Goal: Check status: Check status

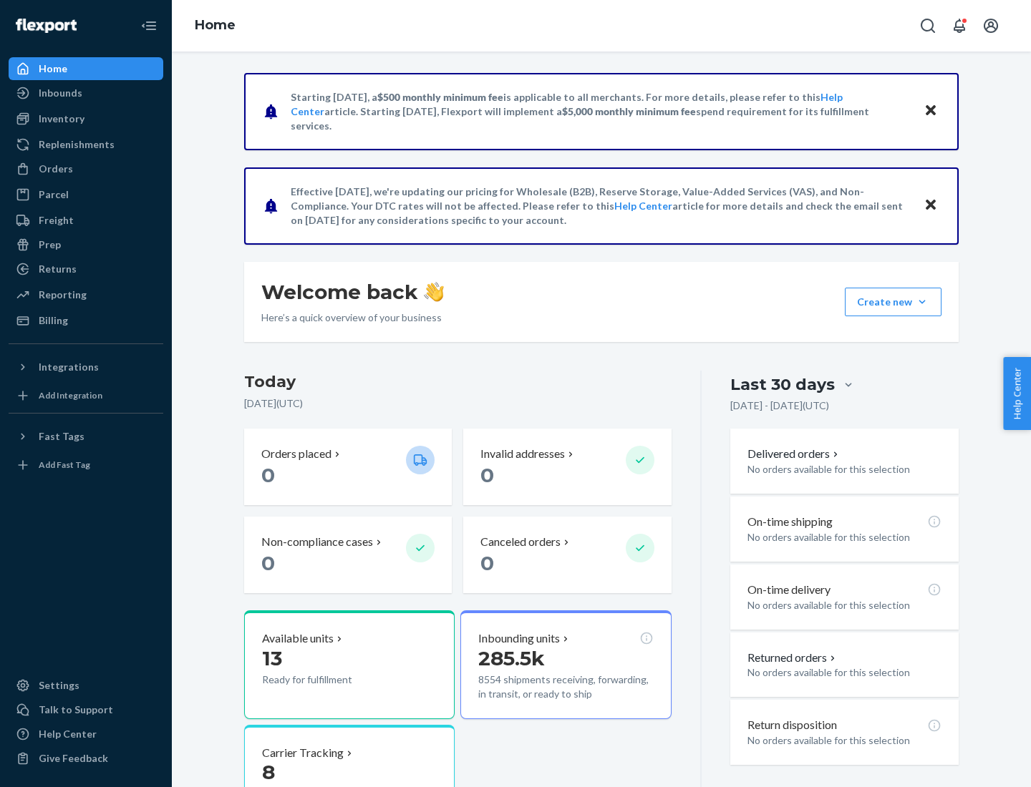
click at [922, 302] on button "Create new Create new inbound Create new order Create new product" at bounding box center [893, 302] width 97 height 29
click at [59, 93] on div "Inbounds" at bounding box center [61, 93] width 44 height 14
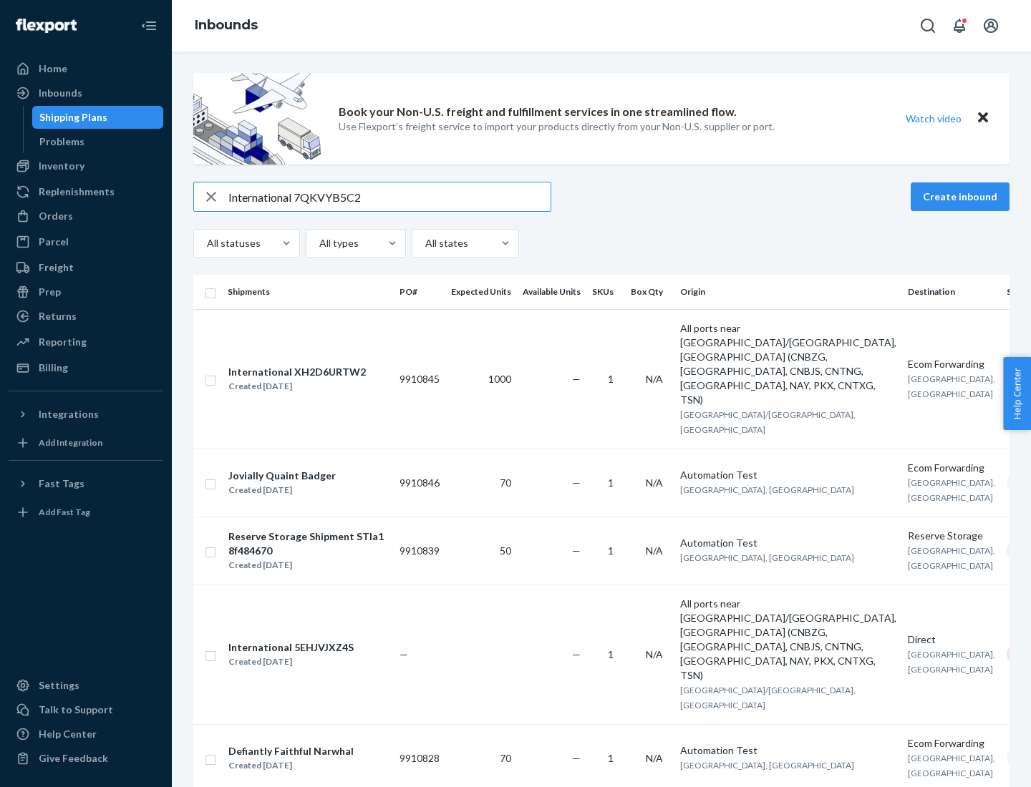
type input "International 7QKVYB5C29"
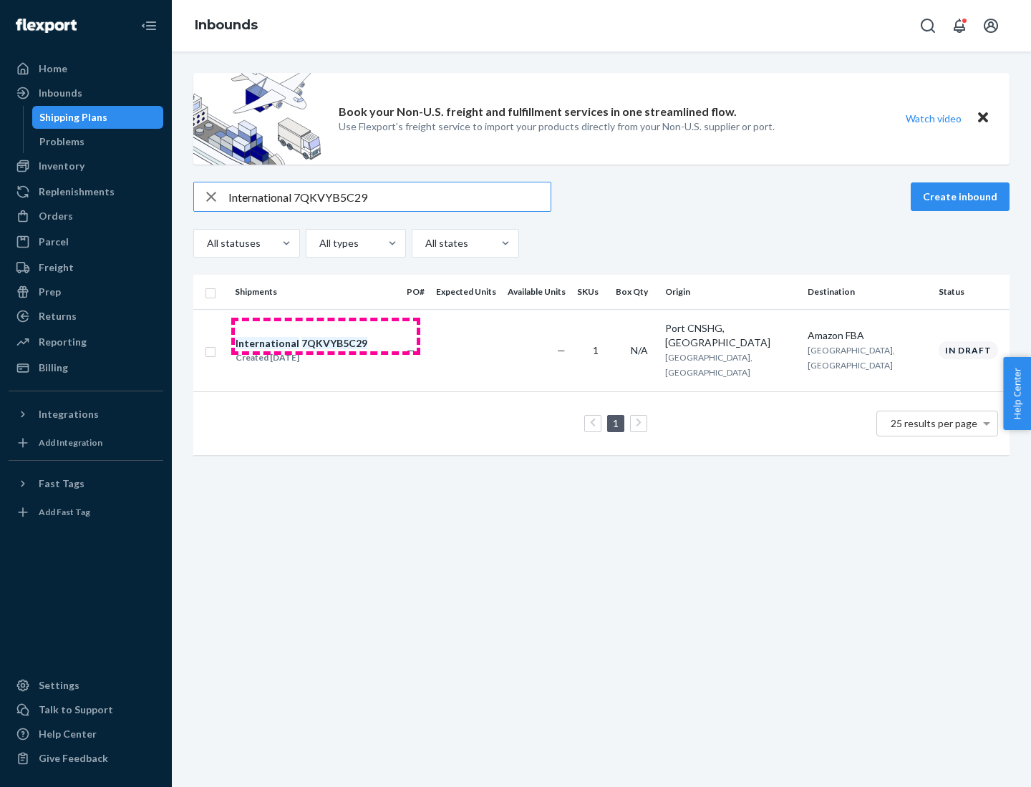
click at [326, 351] on div "Created [DATE]" at bounding box center [301, 358] width 132 height 14
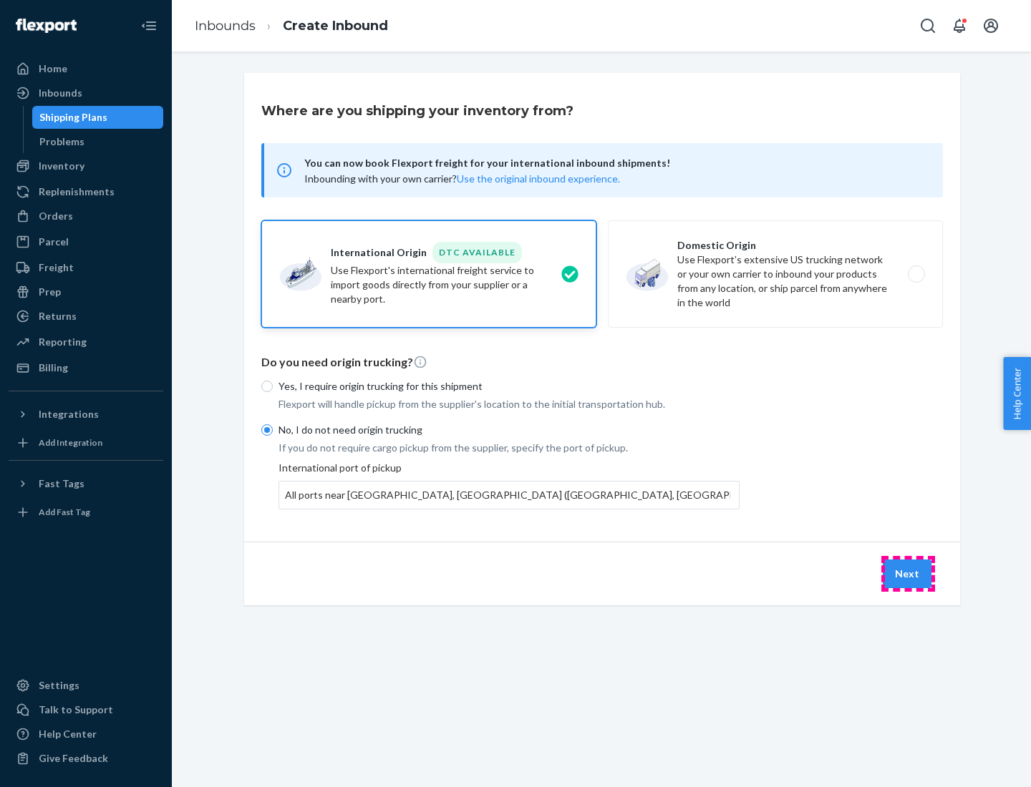
click at [908, 573] on button "Next" at bounding box center [907, 574] width 49 height 29
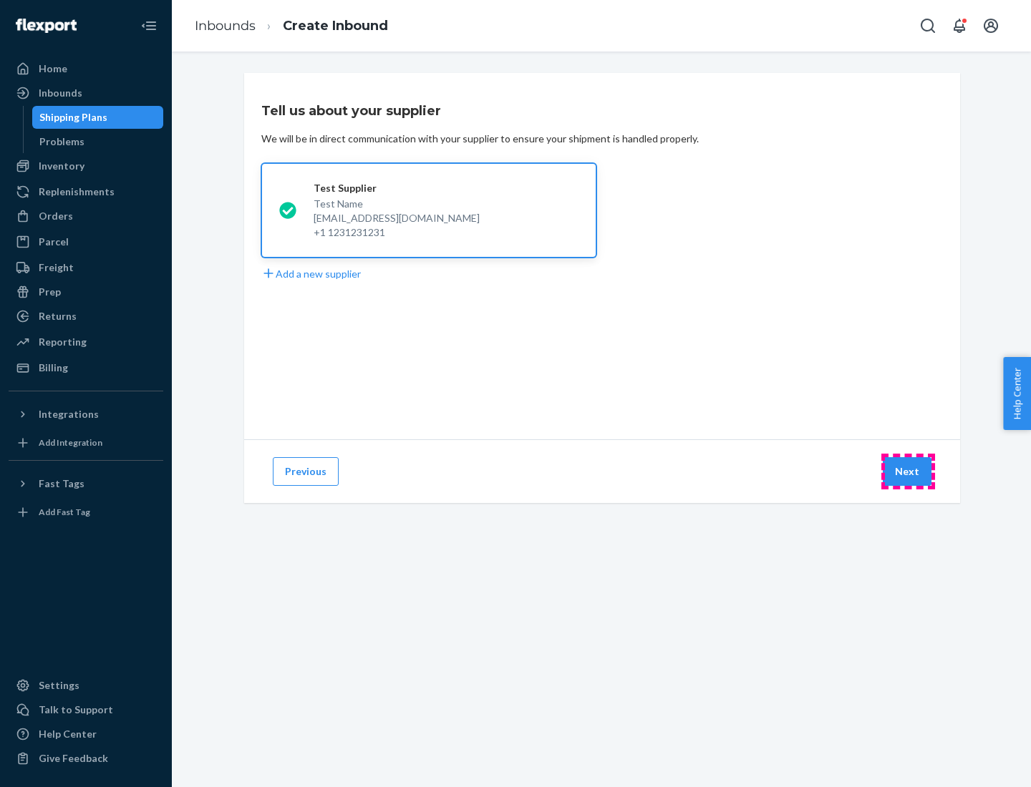
click at [908, 472] on button "Next" at bounding box center [907, 471] width 49 height 29
